Goal: Find specific page/section: Find specific page/section

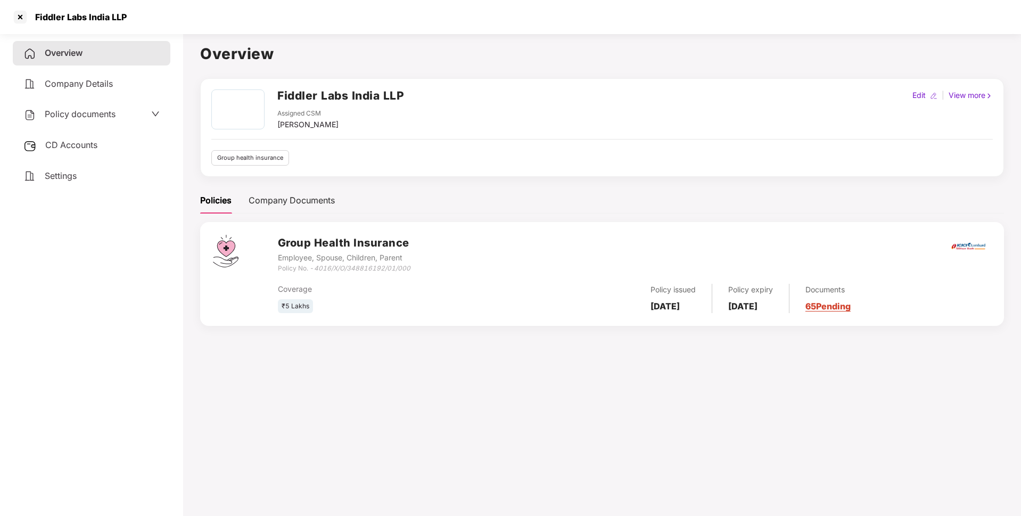
click at [220, 55] on h1 "Overview" at bounding box center [602, 53] width 804 height 23
click at [115, 18] on div "Fiddler Labs India LLP" at bounding box center [78, 17] width 98 height 11
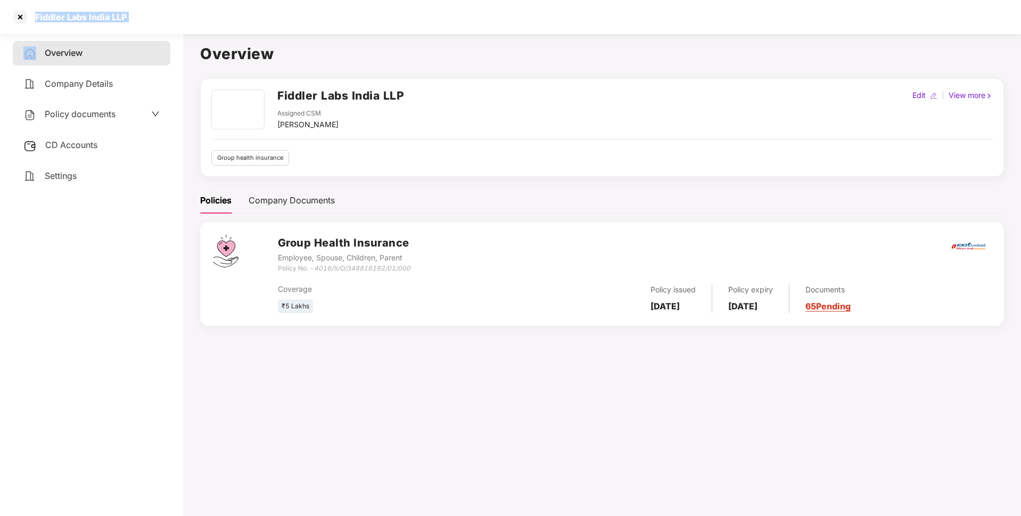
click at [115, 18] on div "Fiddler Labs India LLP" at bounding box center [78, 17] width 98 height 11
copy div "Fiddler Labs India LLP"
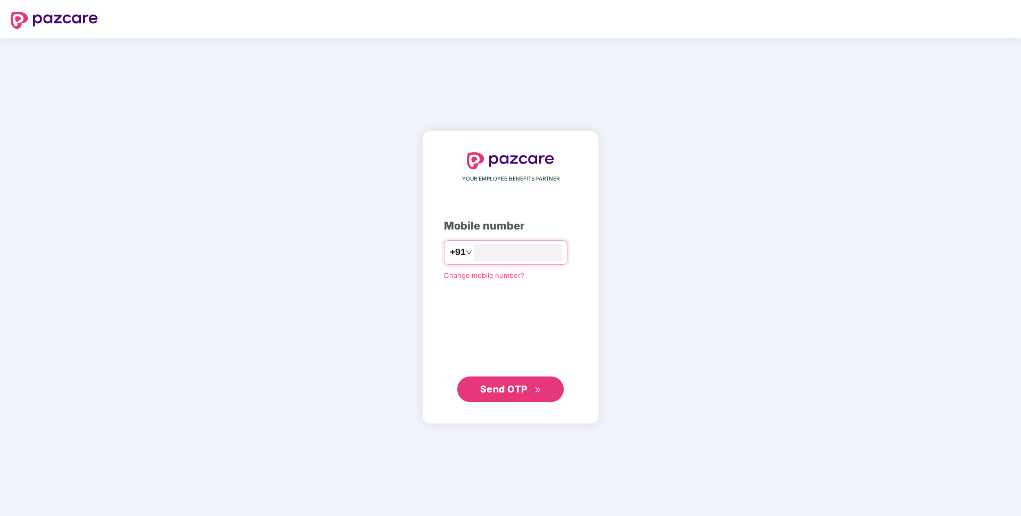
type input "**********"
click at [478, 396] on button "Send OTP" at bounding box center [510, 389] width 107 height 26
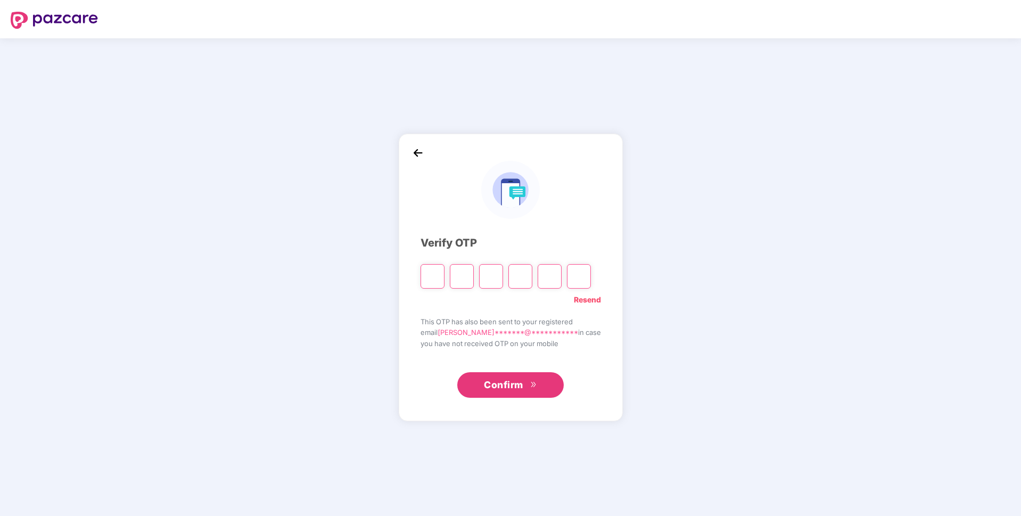
paste input "*"
type input "*"
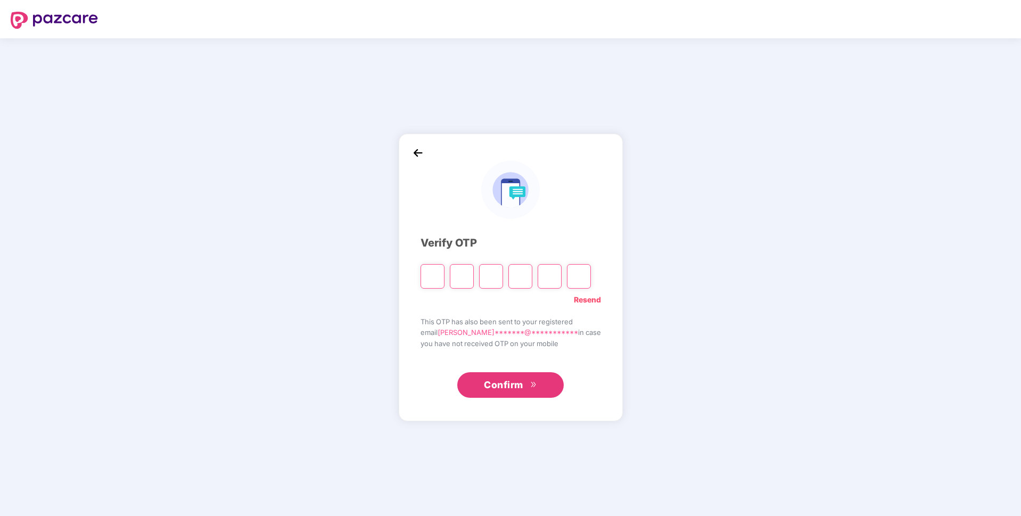
type input "*"
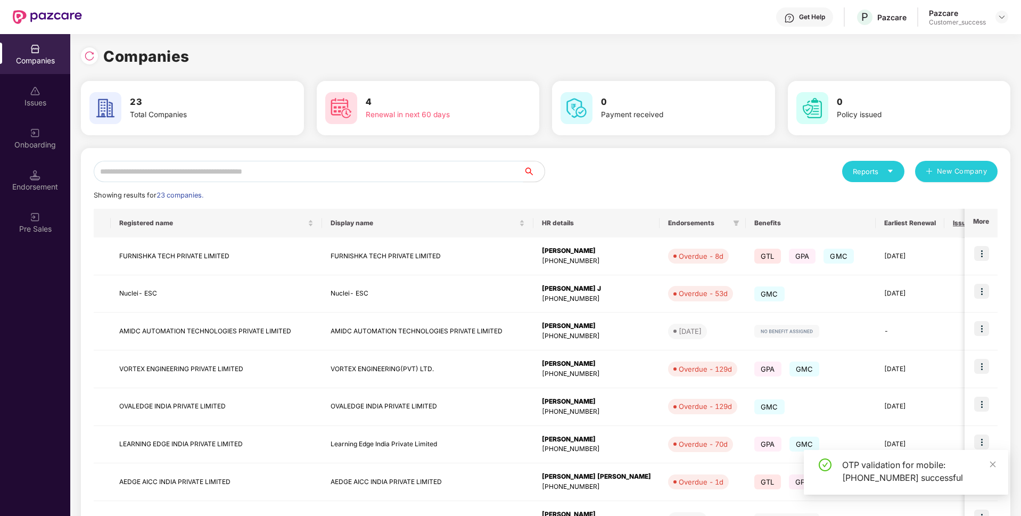
click at [393, 167] on input "text" at bounding box center [309, 171] width 430 height 21
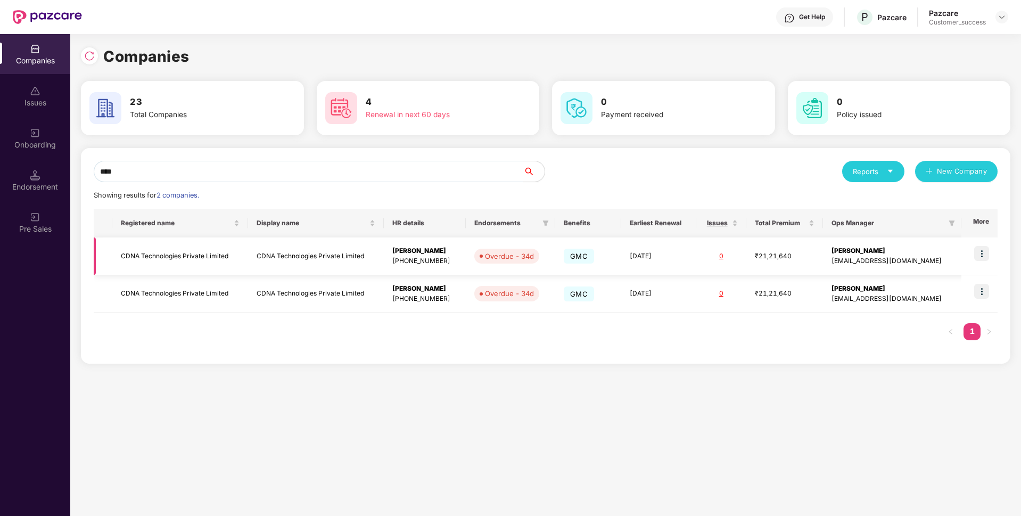
type input "****"
click at [206, 256] on td "CDNA Technologies Private Limited" at bounding box center [180, 257] width 136 height 38
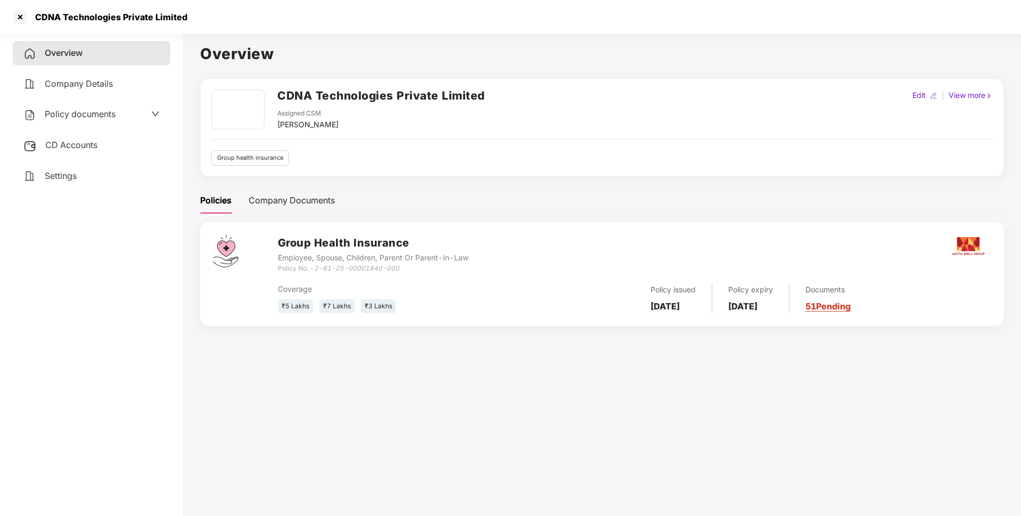
click at [150, 15] on div "CDNA Technologies Private Limited" at bounding box center [108, 17] width 159 height 11
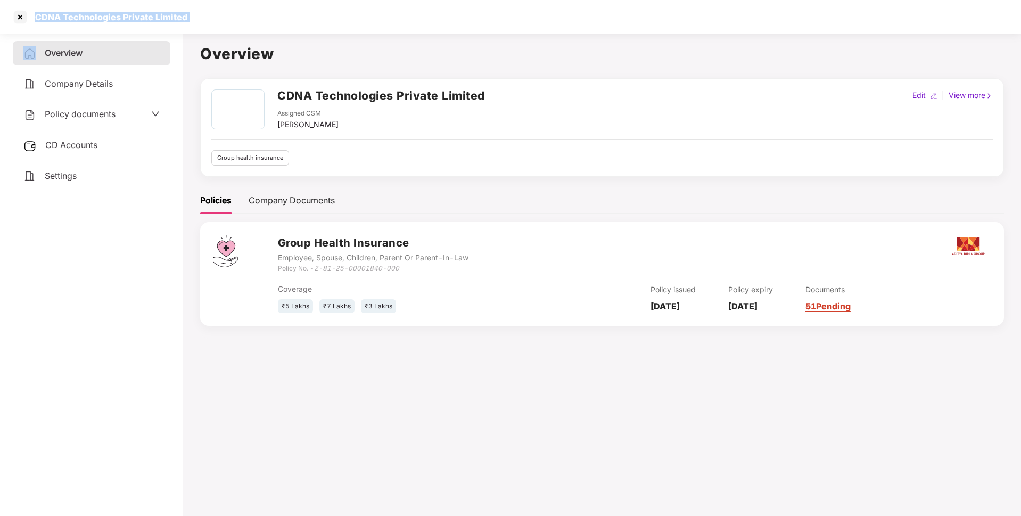
copy div "CDNA Technologies Private Limited"
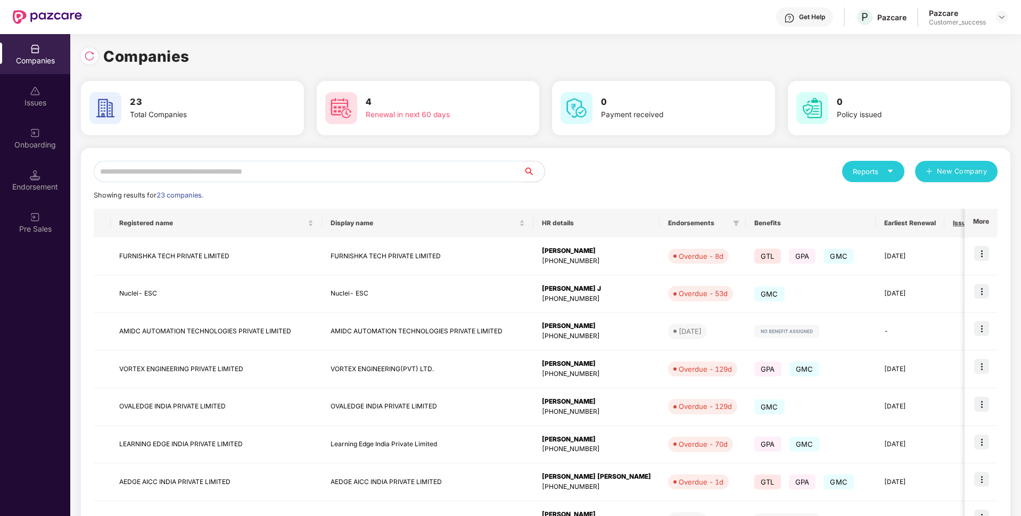
click at [238, 174] on input "text" at bounding box center [309, 171] width 430 height 21
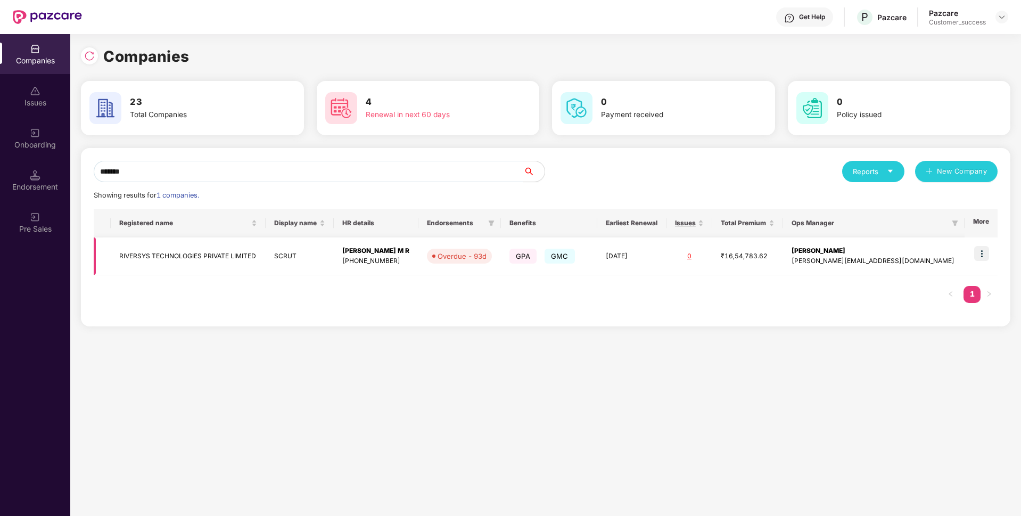
type input "*******"
click at [153, 258] on td "RIVERSYS TECHNOLOGIES PRIVATE LIMITED" at bounding box center [188, 257] width 155 height 38
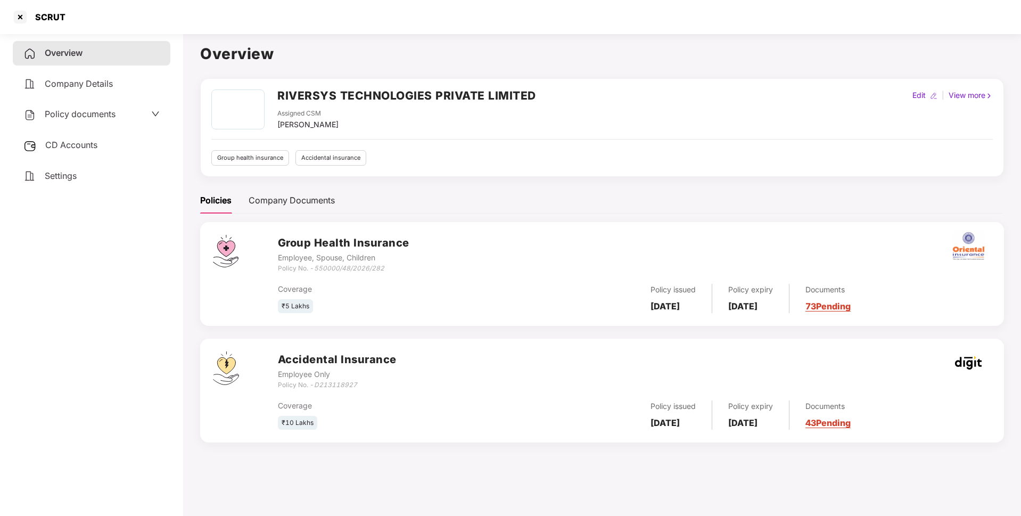
click at [320, 89] on h2 "RIVERSYS TECHNOLOGIES PRIVATE LIMITED" at bounding box center [406, 96] width 259 height 18
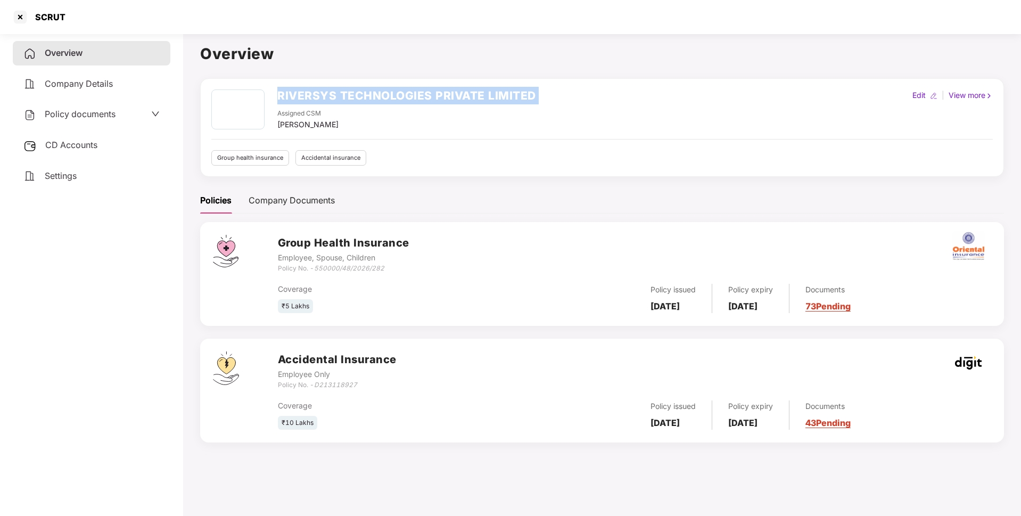
copy h2 "RIVERSYS TECHNOLOGIES PRIVATE LIMITED"
